Goal: Task Accomplishment & Management: Use online tool/utility

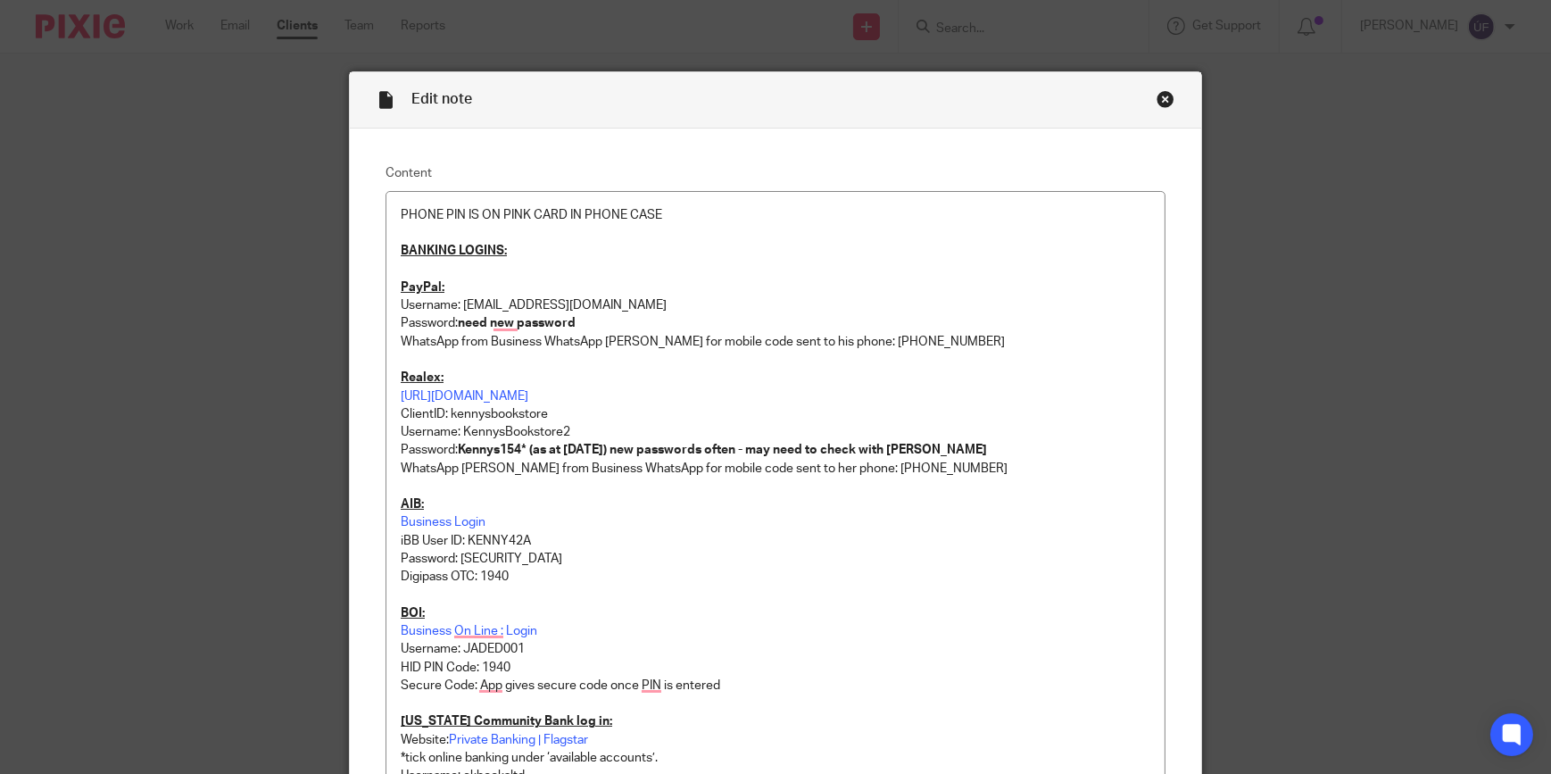
scroll to position [243, 0]
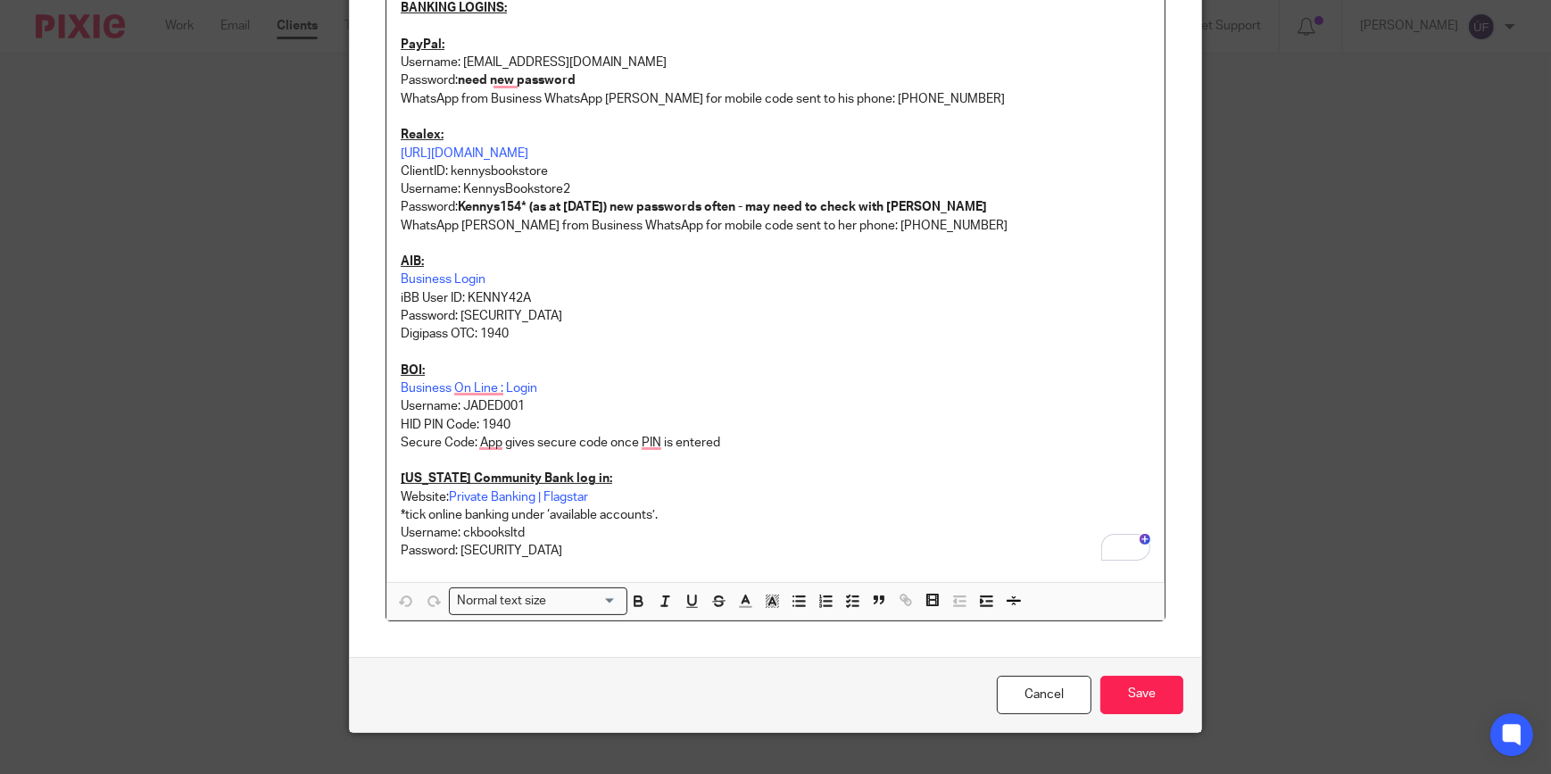
click at [1434, 76] on div "Edit note Content PHONE PIN IS ON PINK CARD IN PHONE CASE BANKING LOGINS: PayPa…" at bounding box center [775, 387] width 1551 height 774
click at [1041, 705] on link "Cancel" at bounding box center [1044, 694] width 95 height 38
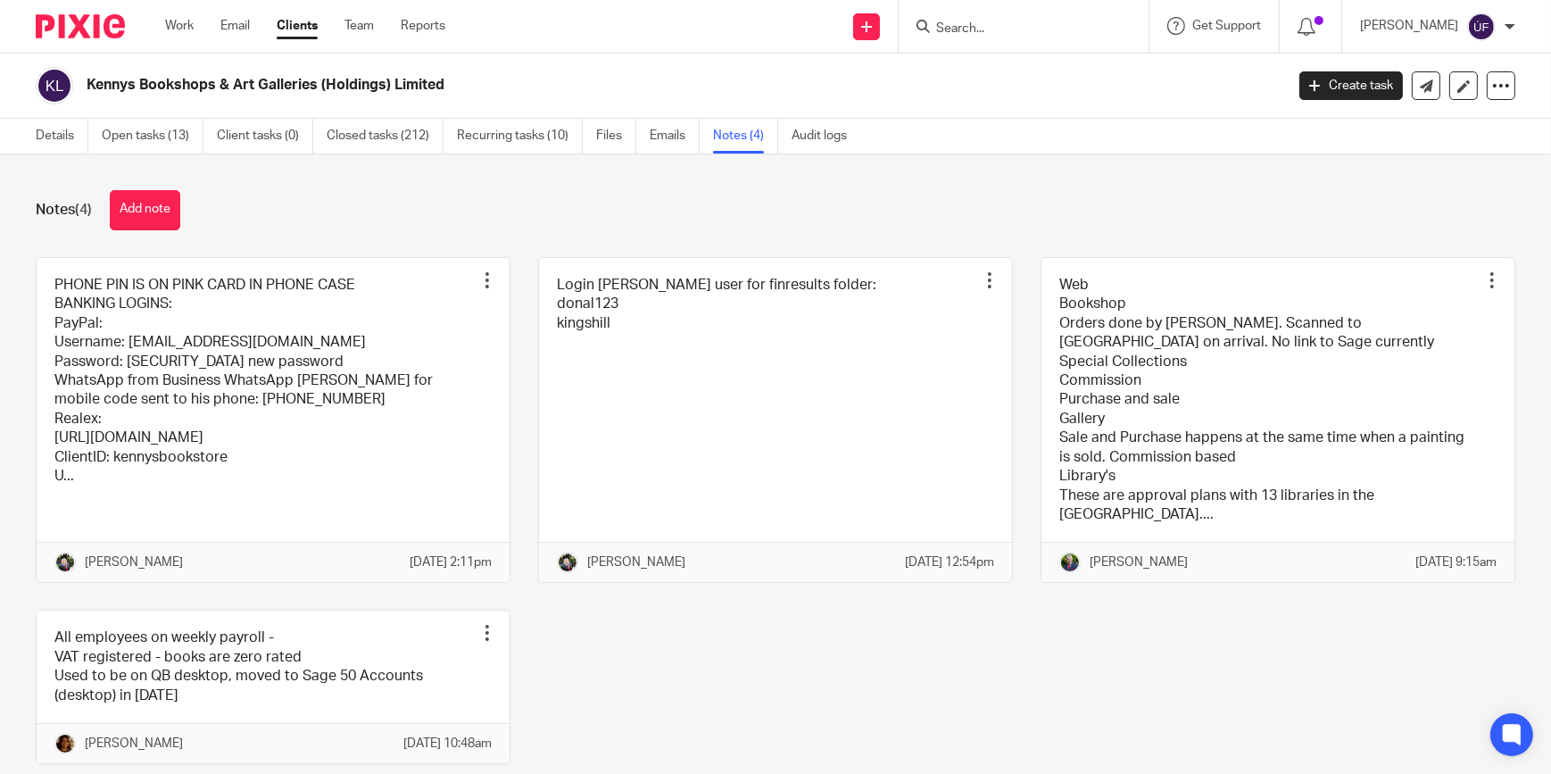
click at [49, 24] on img at bounding box center [80, 26] width 89 height 24
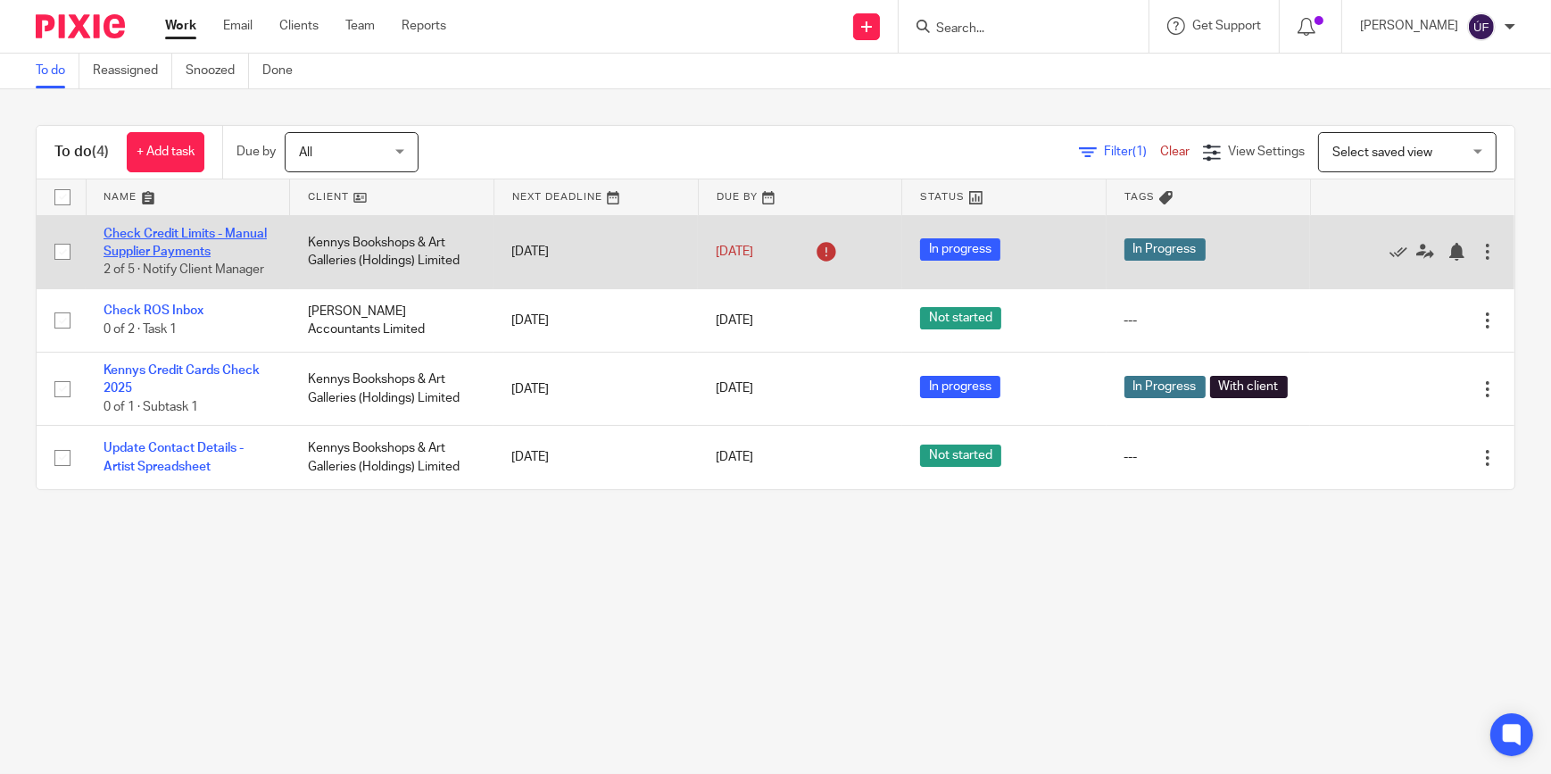
click at [173, 237] on link "Check Credit Limits - Manual Supplier Payments" at bounding box center [185, 243] width 163 height 30
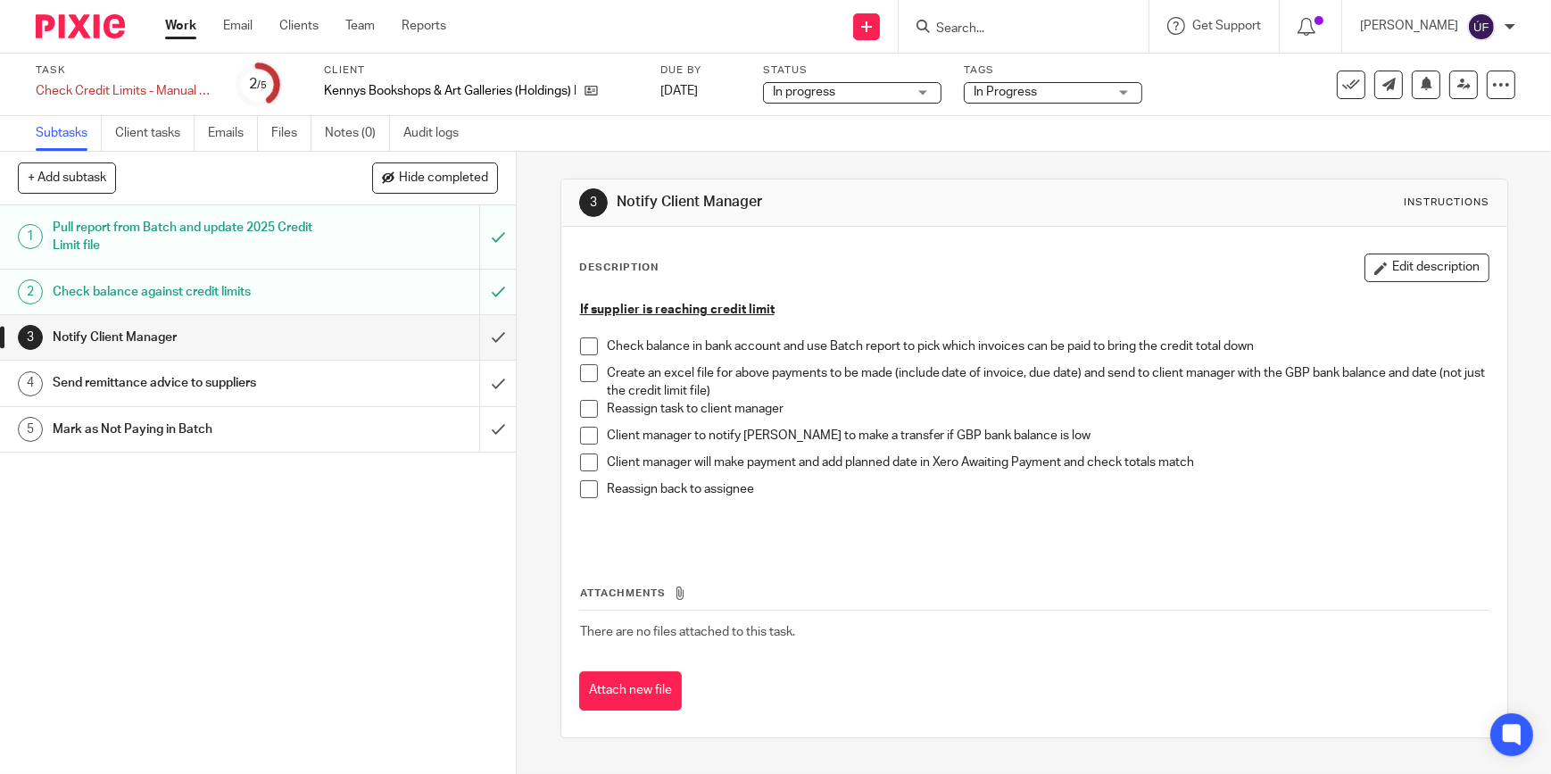
click at [144, 391] on h1 "Send remittance advice to suppliers" at bounding box center [189, 382] width 273 height 27
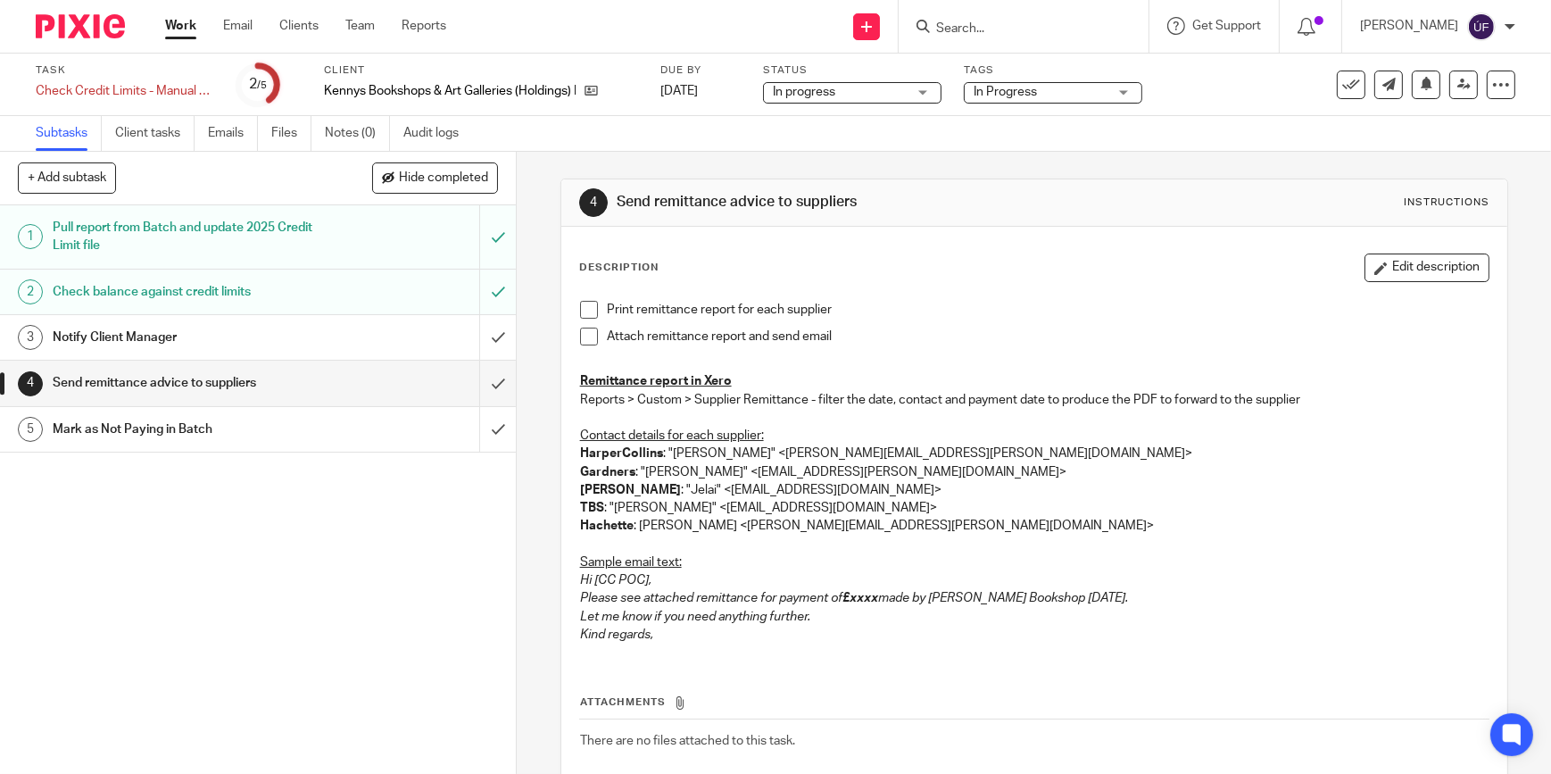
drag, startPoint x: 650, startPoint y: 637, endPoint x: 619, endPoint y: 620, distance: 35.5
click at [619, 620] on div "Print remittance report for each supplier Attach remittance report and send ema…" at bounding box center [1034, 474] width 926 height 365
drag, startPoint x: 619, startPoint y: 620, endPoint x: 767, endPoint y: 611, distance: 148.4
click at [750, 611] on em "Let me know if you need anything further." at bounding box center [695, 616] width 230 height 12
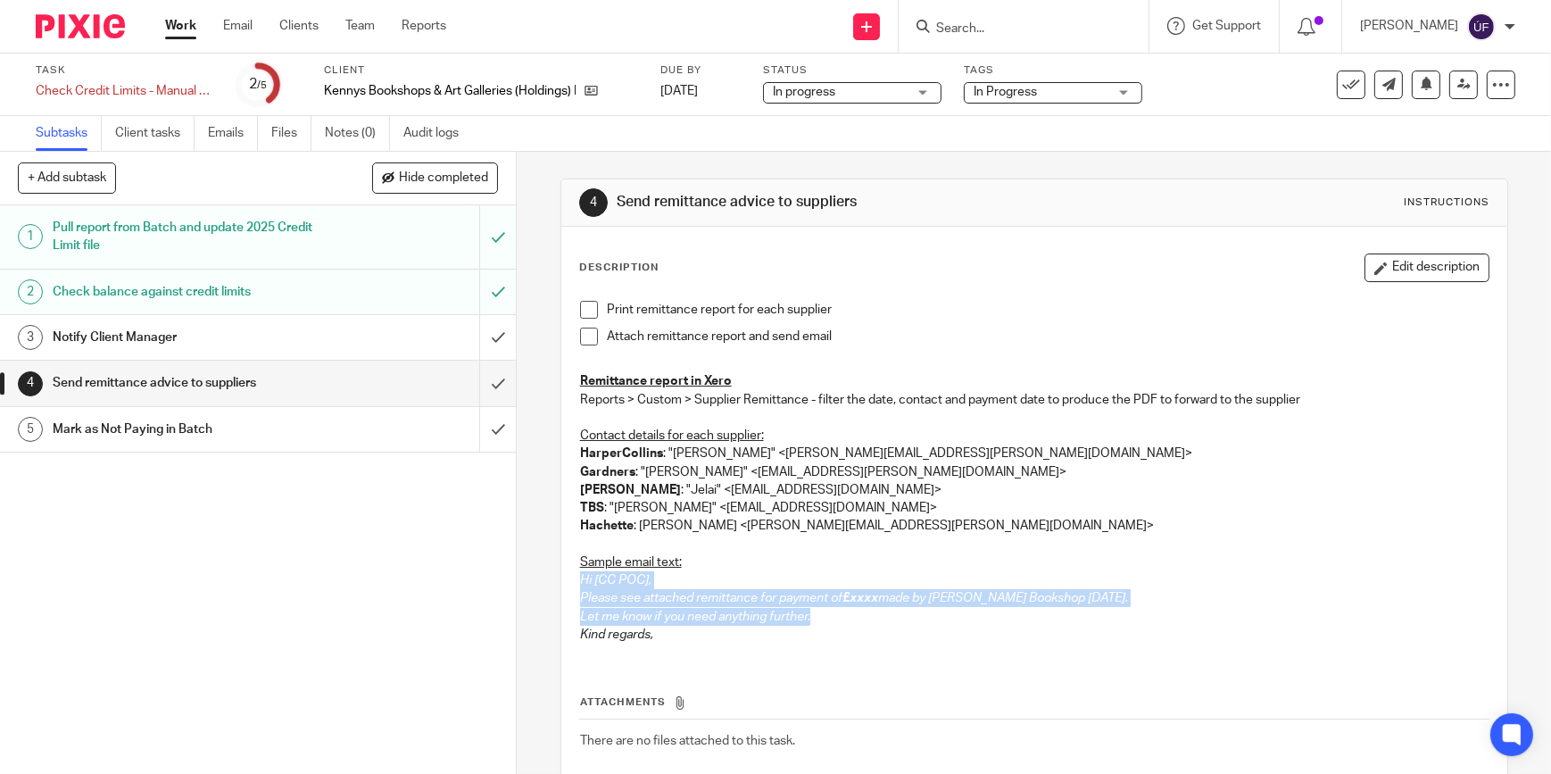
drag, startPoint x: 809, startPoint y: 619, endPoint x: 577, endPoint y: 582, distance: 235.0
click at [577, 582] on div "Print remittance report for each supplier Attach remittance report and send ema…" at bounding box center [1034, 474] width 926 height 365
copy div "Hi [CC POC], Please see attached remittance for payment of £xxxx made by Kennys…"
drag, startPoint x: 1160, startPoint y: 256, endPoint x: 1151, endPoint y: 320, distance: 64.9
click at [1160, 256] on div "Description Edit description" at bounding box center [1034, 267] width 910 height 29
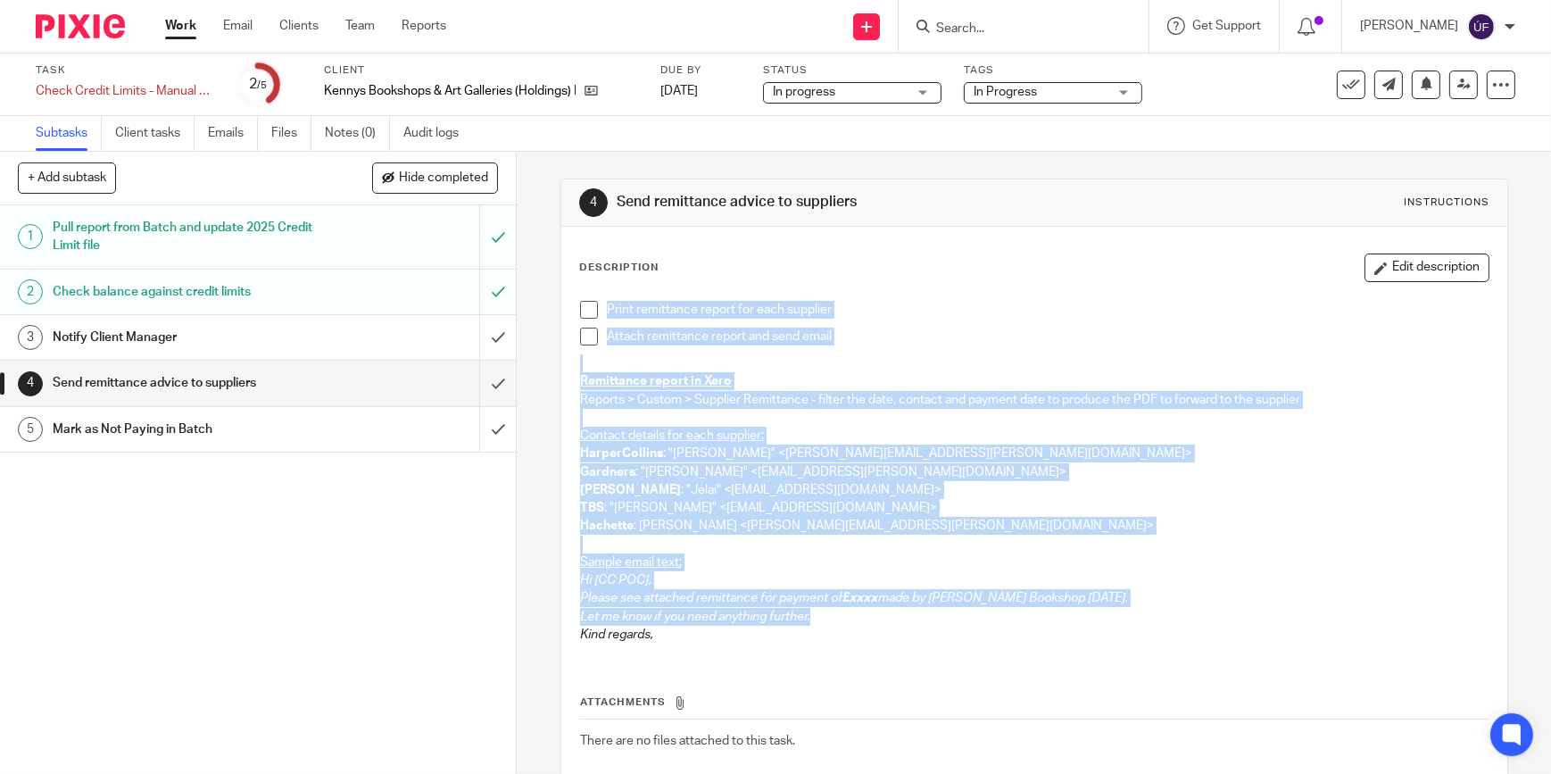
click at [706, 495] on p "Jelai : "Jelai" <jcutoban@wiley.com>" at bounding box center [1034, 490] width 908 height 18
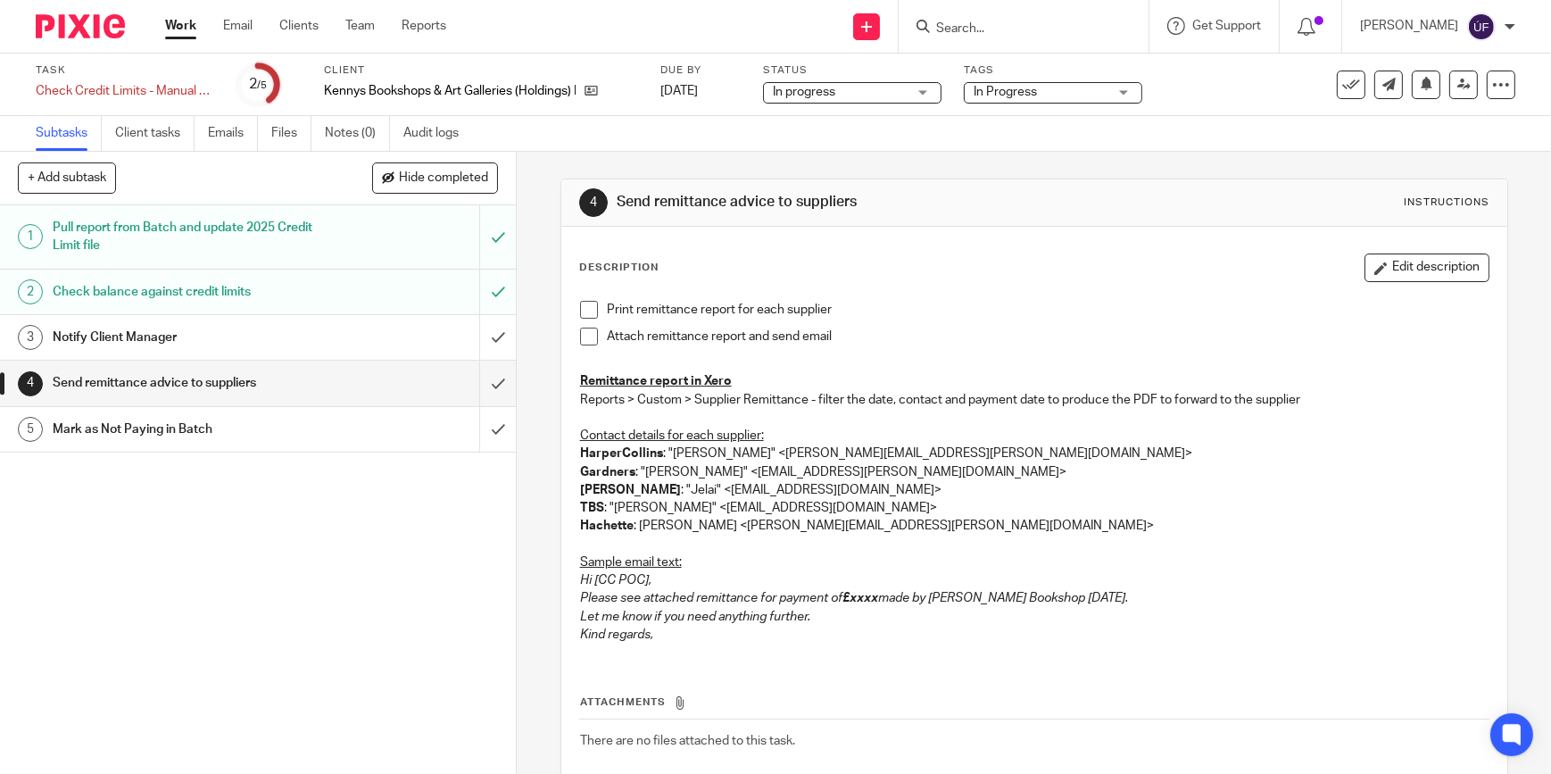
click at [1205, 578] on p "Hi [CC POC]," at bounding box center [1034, 580] width 908 height 18
click at [846, 648] on div "Print remittance report for each supplier Attach remittance report and send ema…" at bounding box center [1034, 474] width 926 height 365
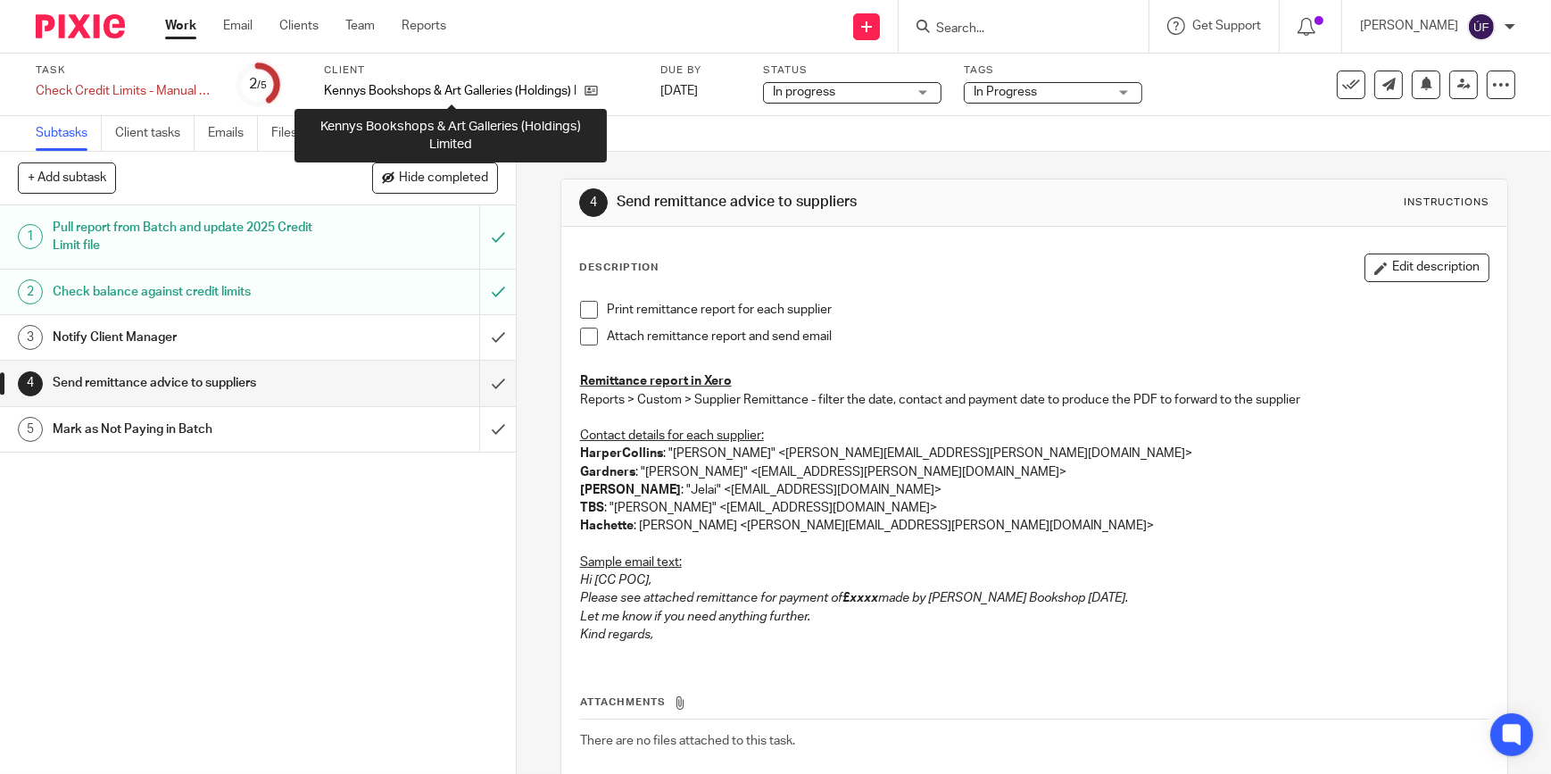
click at [509, 92] on p "Kennys Bookshops & Art Galleries (Holdings) Limited" at bounding box center [450, 91] width 252 height 18
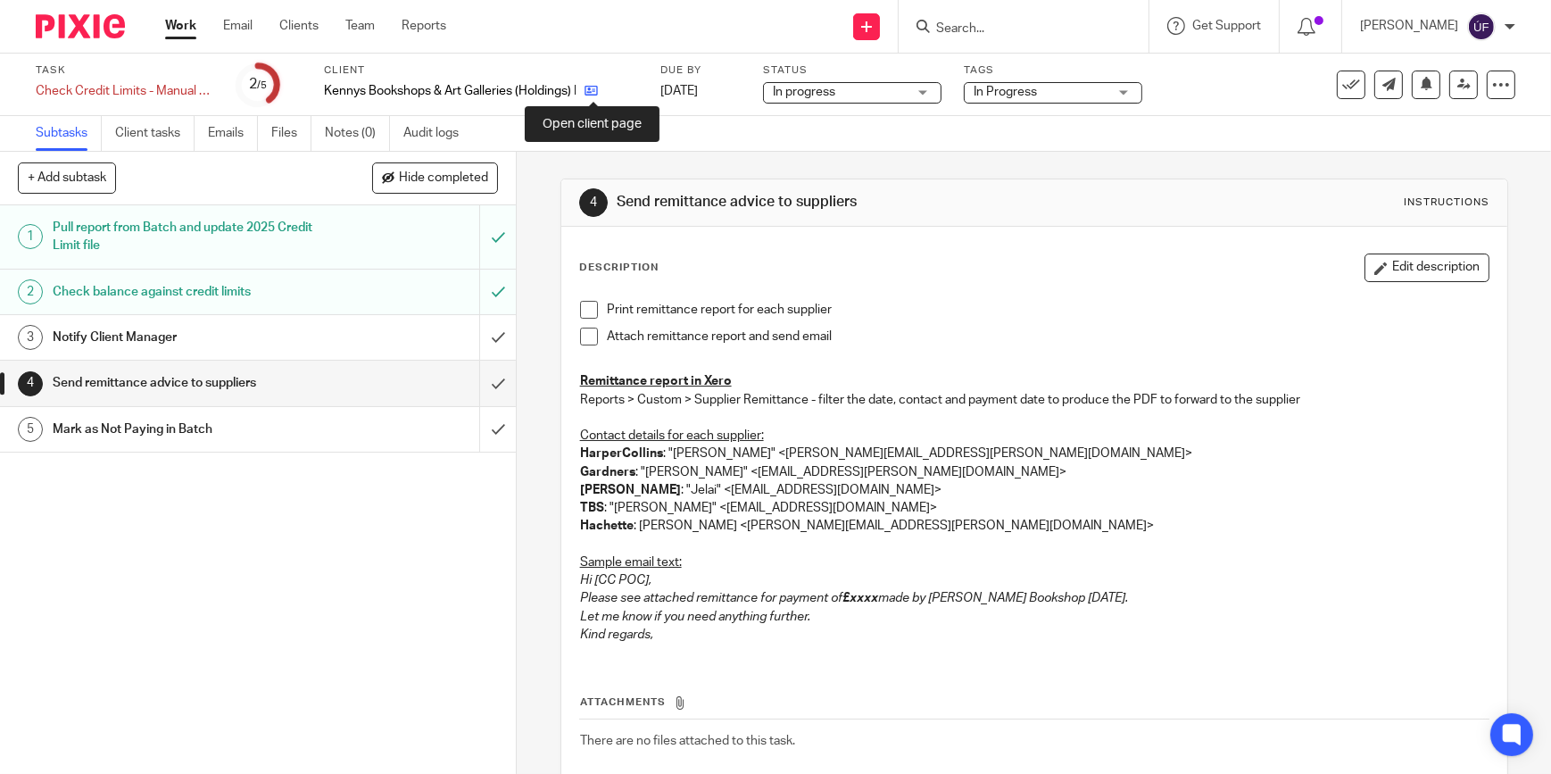
click at [587, 91] on icon at bounding box center [590, 90] width 13 height 13
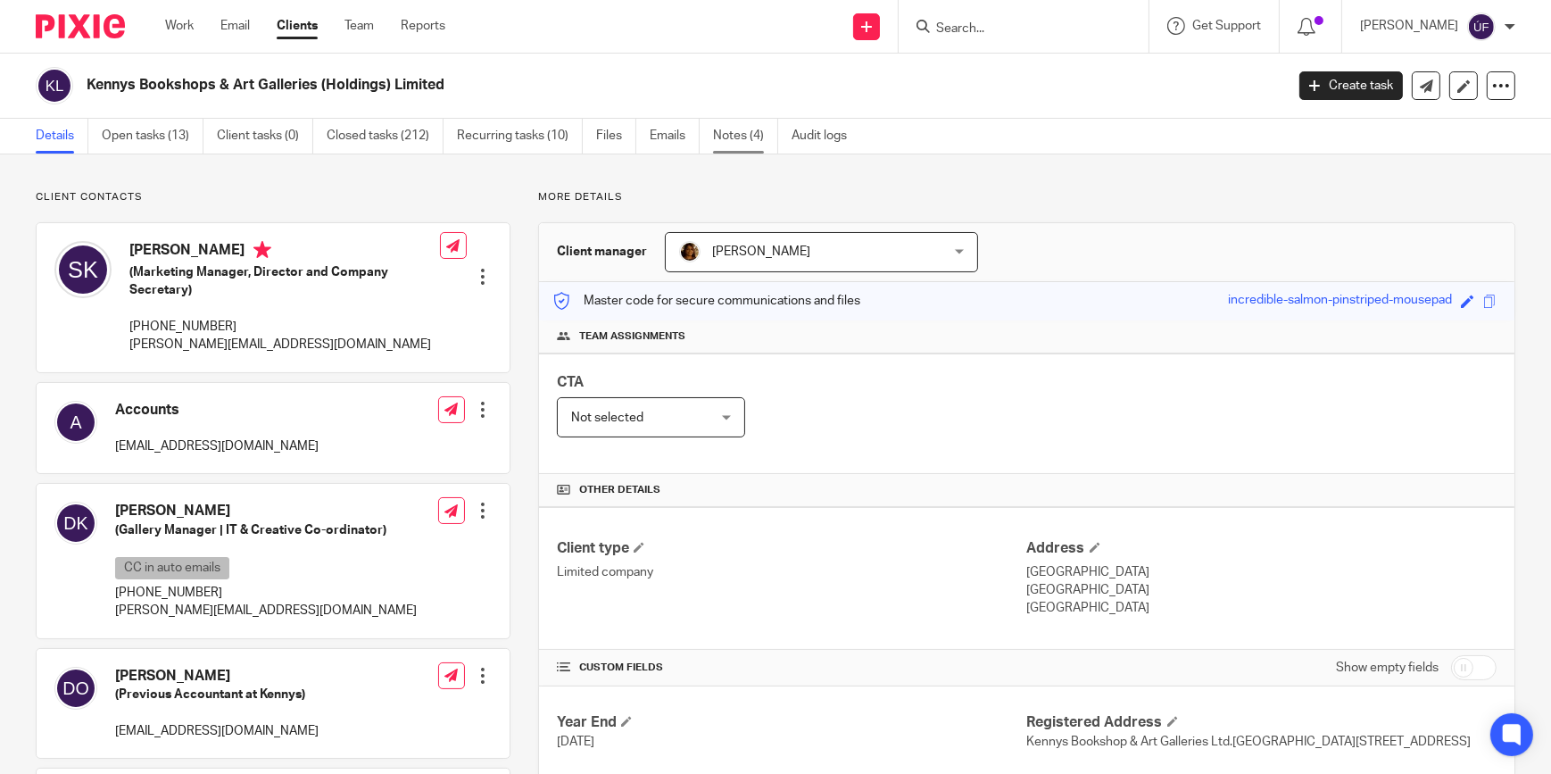
click at [744, 128] on link "Notes (4)" at bounding box center [745, 136] width 65 height 35
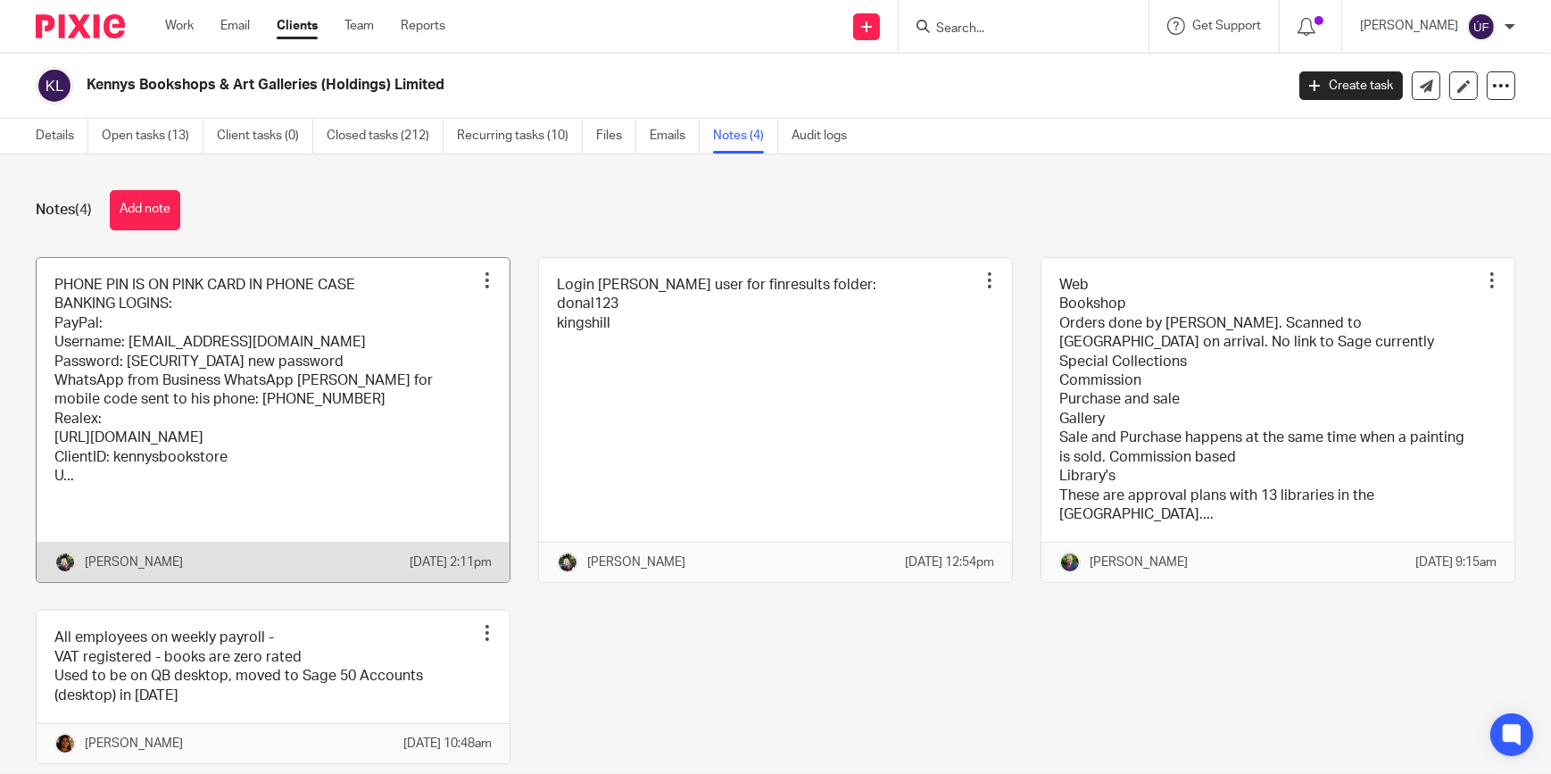
click at [391, 378] on link at bounding box center [273, 420] width 473 height 325
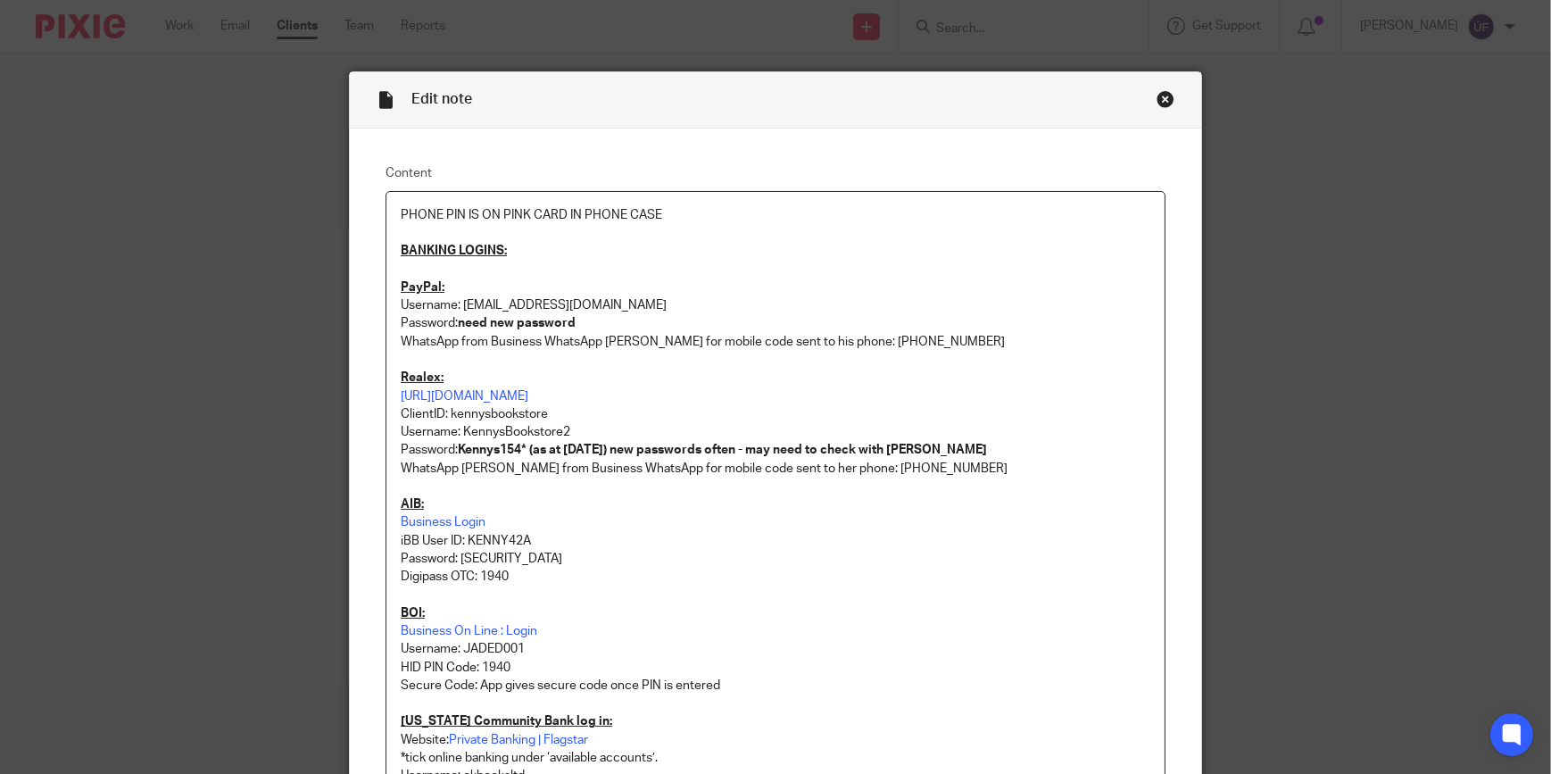
click at [498, 650] on p "Username: JADED001" at bounding box center [776, 649] width 750 height 18
copy p "JADED001"
